Goal: Check status

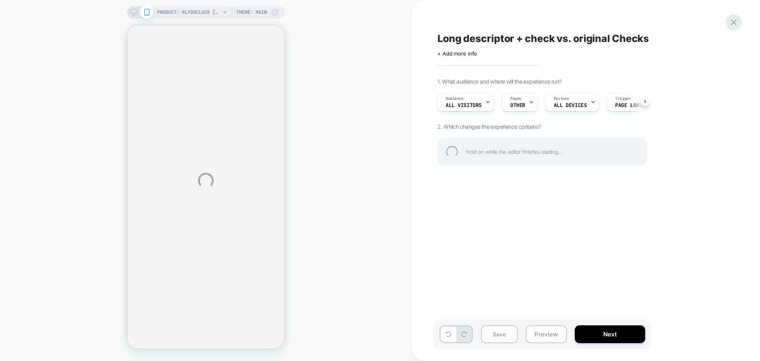
click at [735, 25] on div at bounding box center [734, 22] width 16 height 16
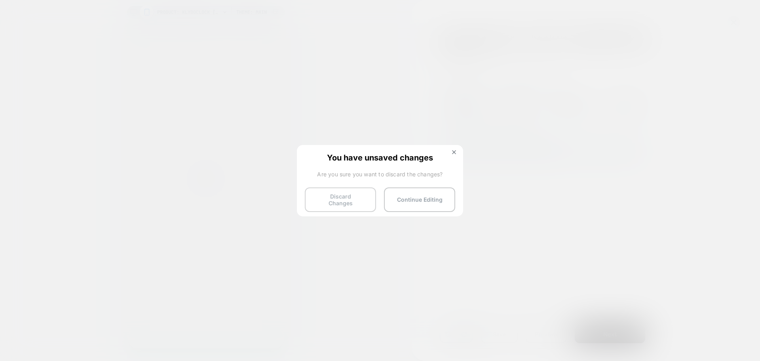
click at [357, 204] on button "Discard Changes" at bounding box center [340, 199] width 71 height 25
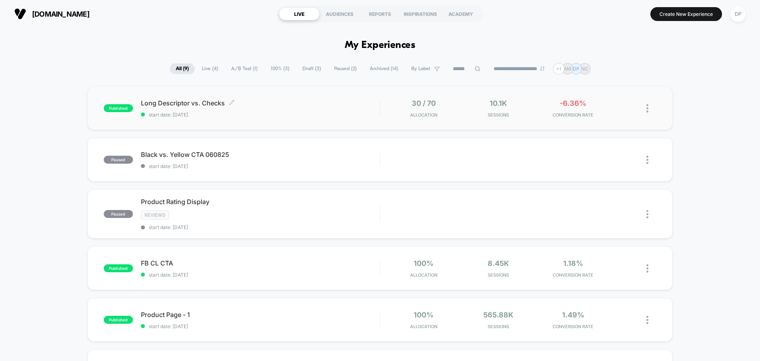
click at [191, 101] on span "Long Descriptor vs. Checks Click to edit experience details" at bounding box center [260, 103] width 239 height 8
